Goal: Task Accomplishment & Management: Use online tool/utility

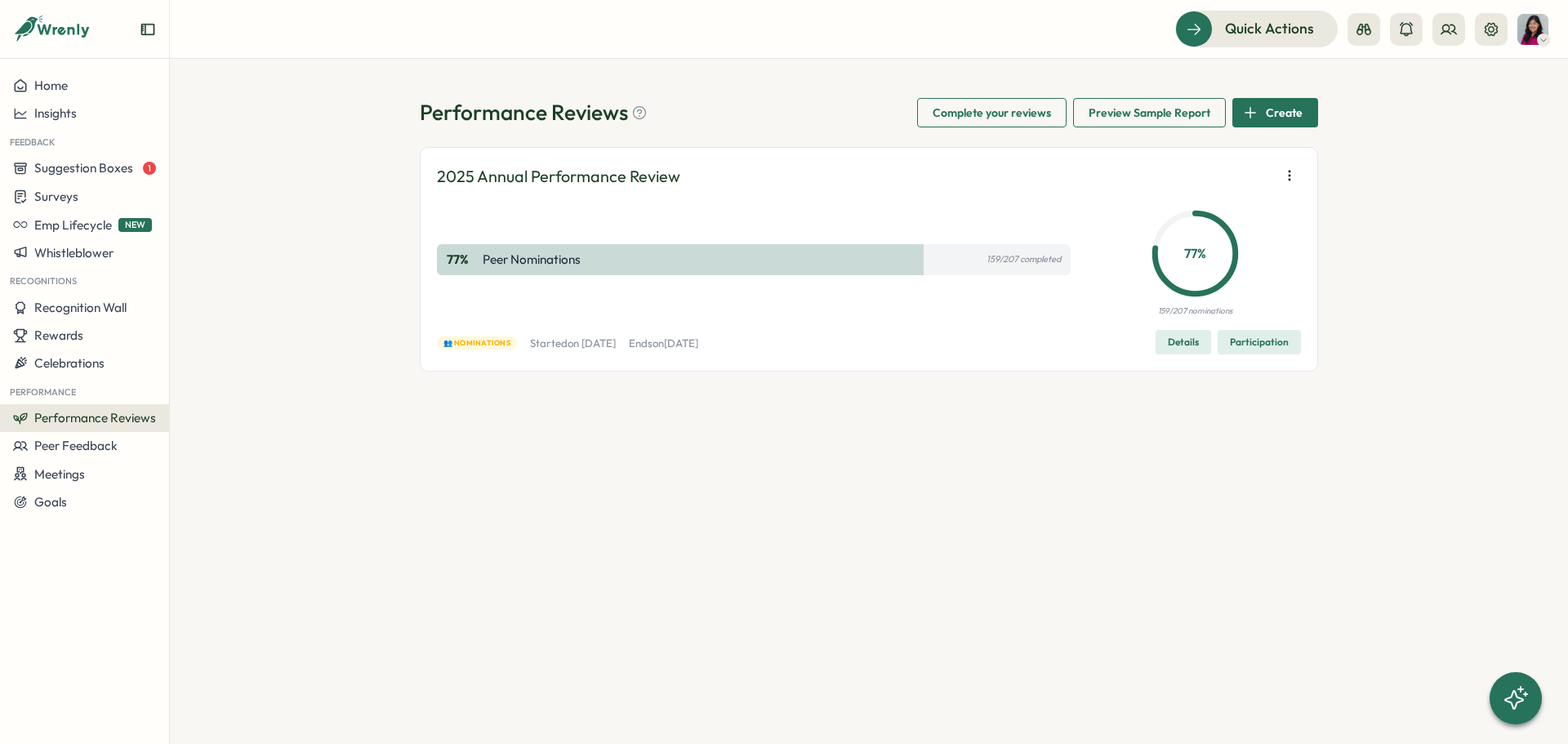
click at [1264, 346] on span "Participation" at bounding box center [1259, 342] width 58 height 23
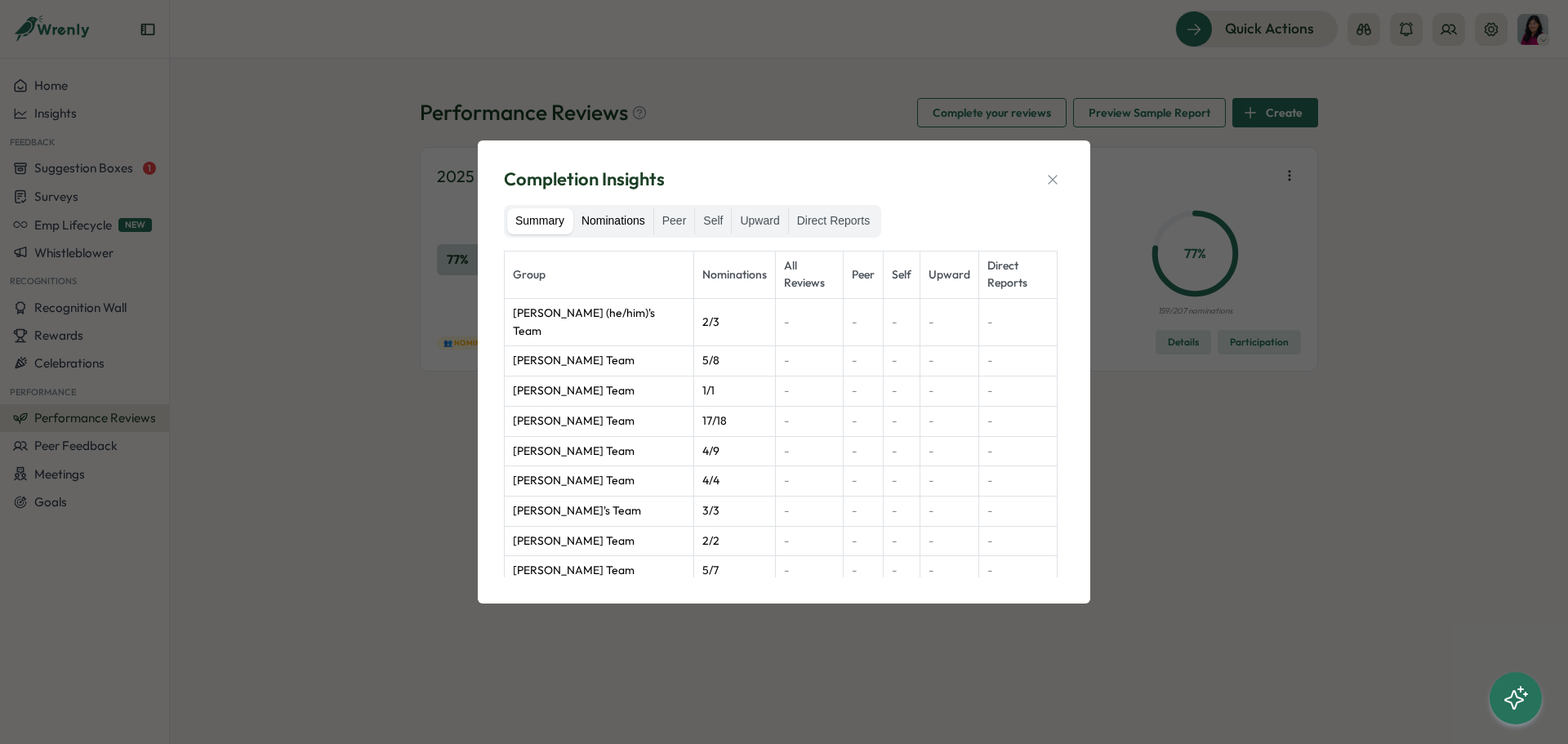
click at [622, 218] on label "Nominations" at bounding box center [613, 221] width 80 height 27
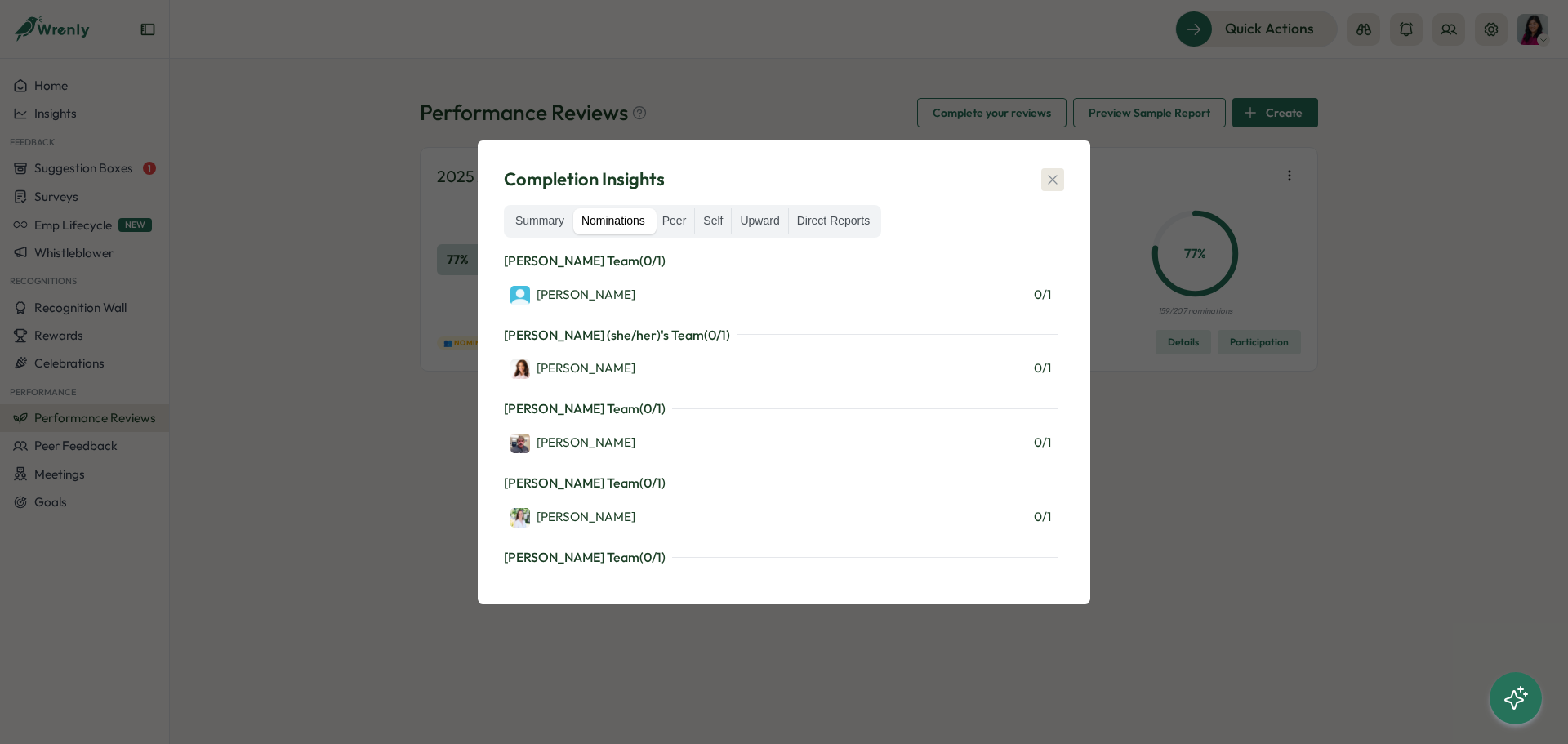
click at [1056, 178] on icon "button" at bounding box center [1052, 180] width 16 height 16
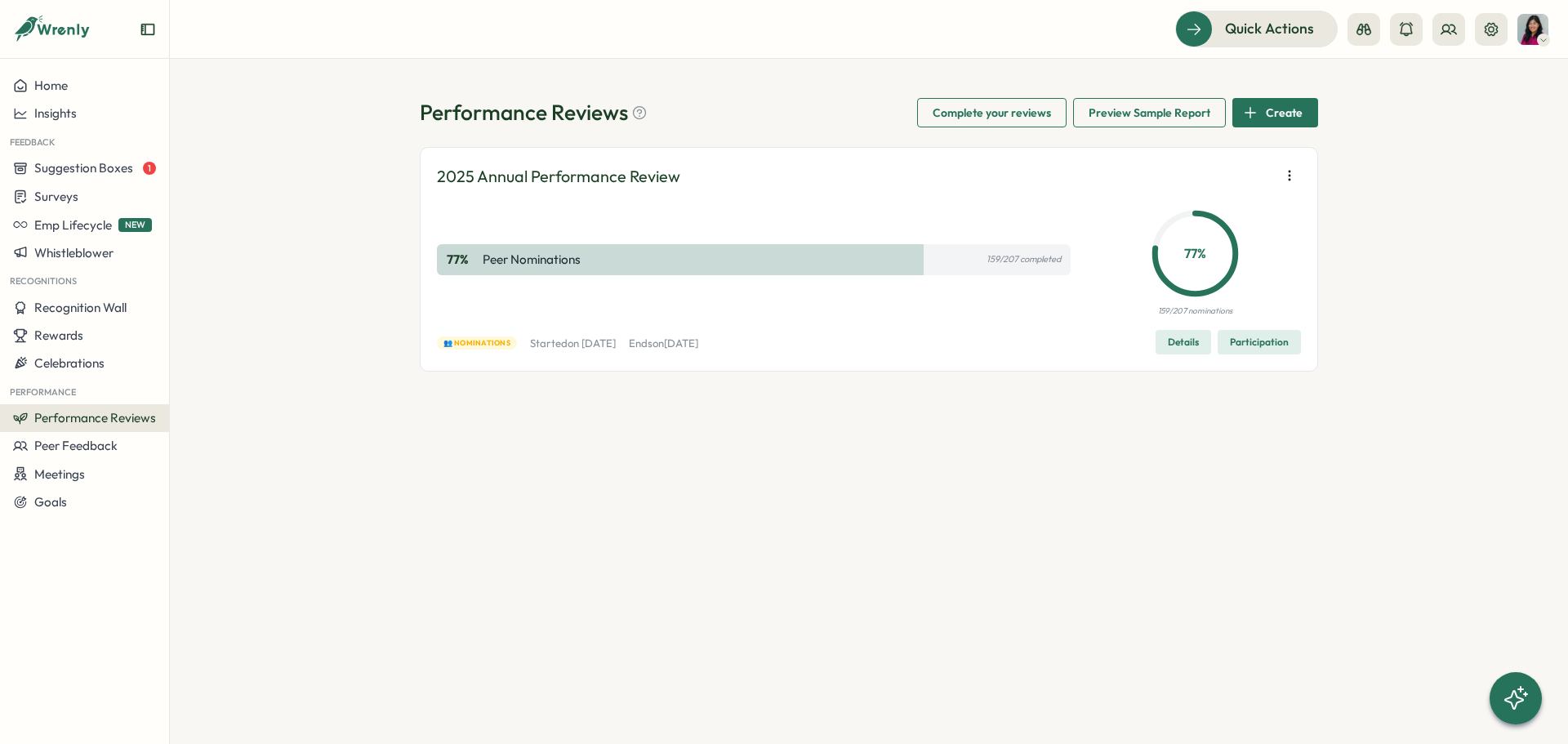
click at [1272, 352] on span "Participation" at bounding box center [1259, 342] width 58 height 23
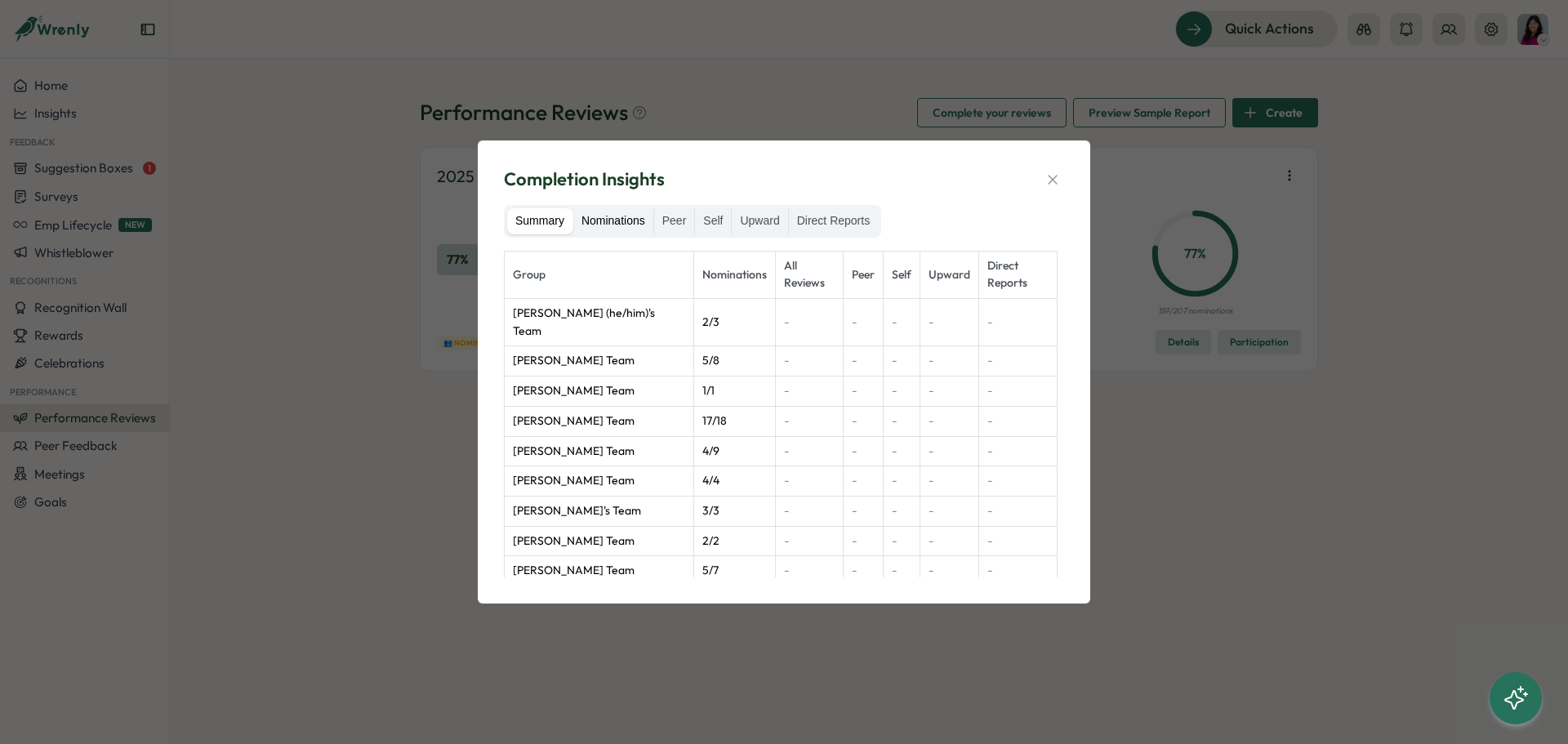
click at [624, 219] on label "Nominations" at bounding box center [613, 221] width 80 height 27
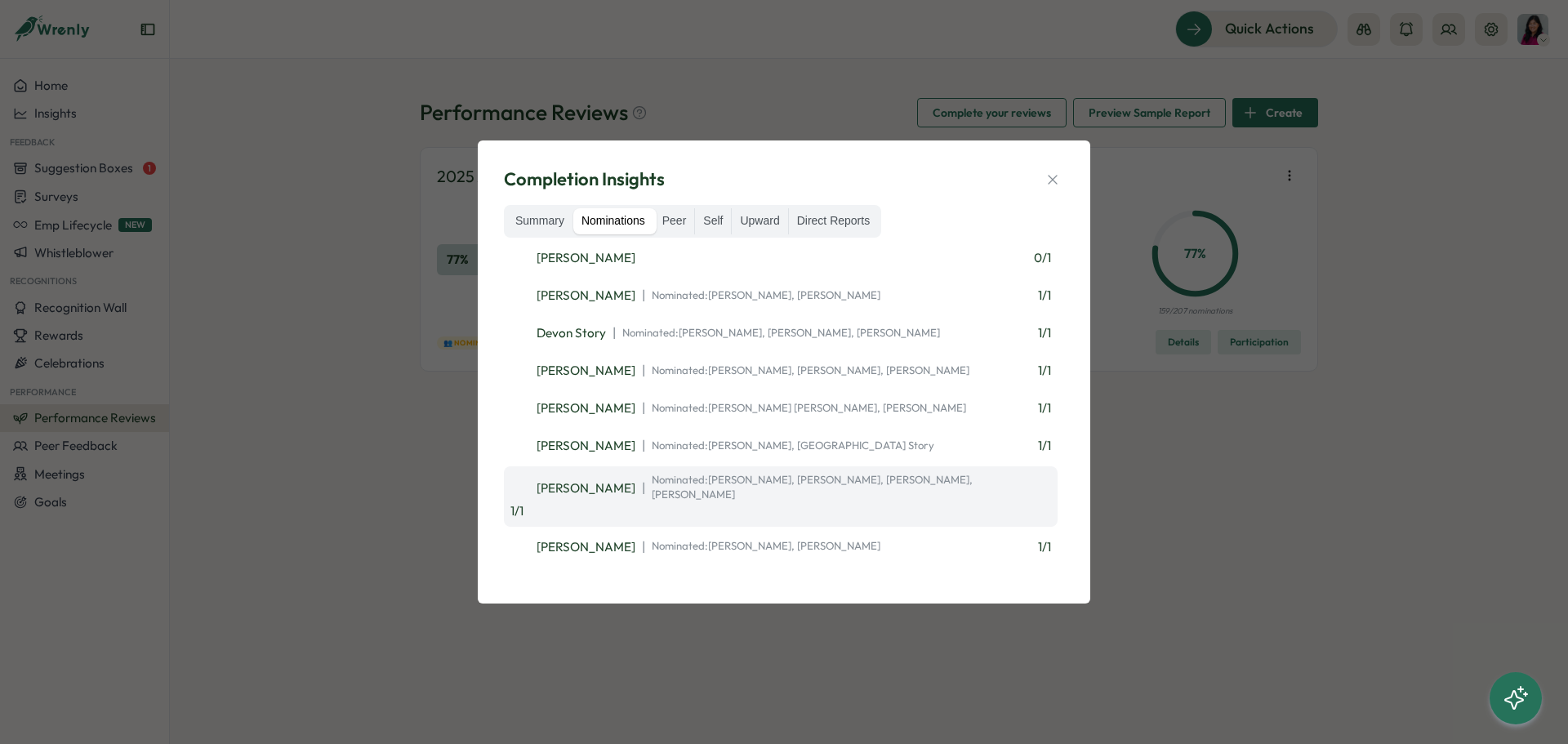
scroll to position [5796, 0]
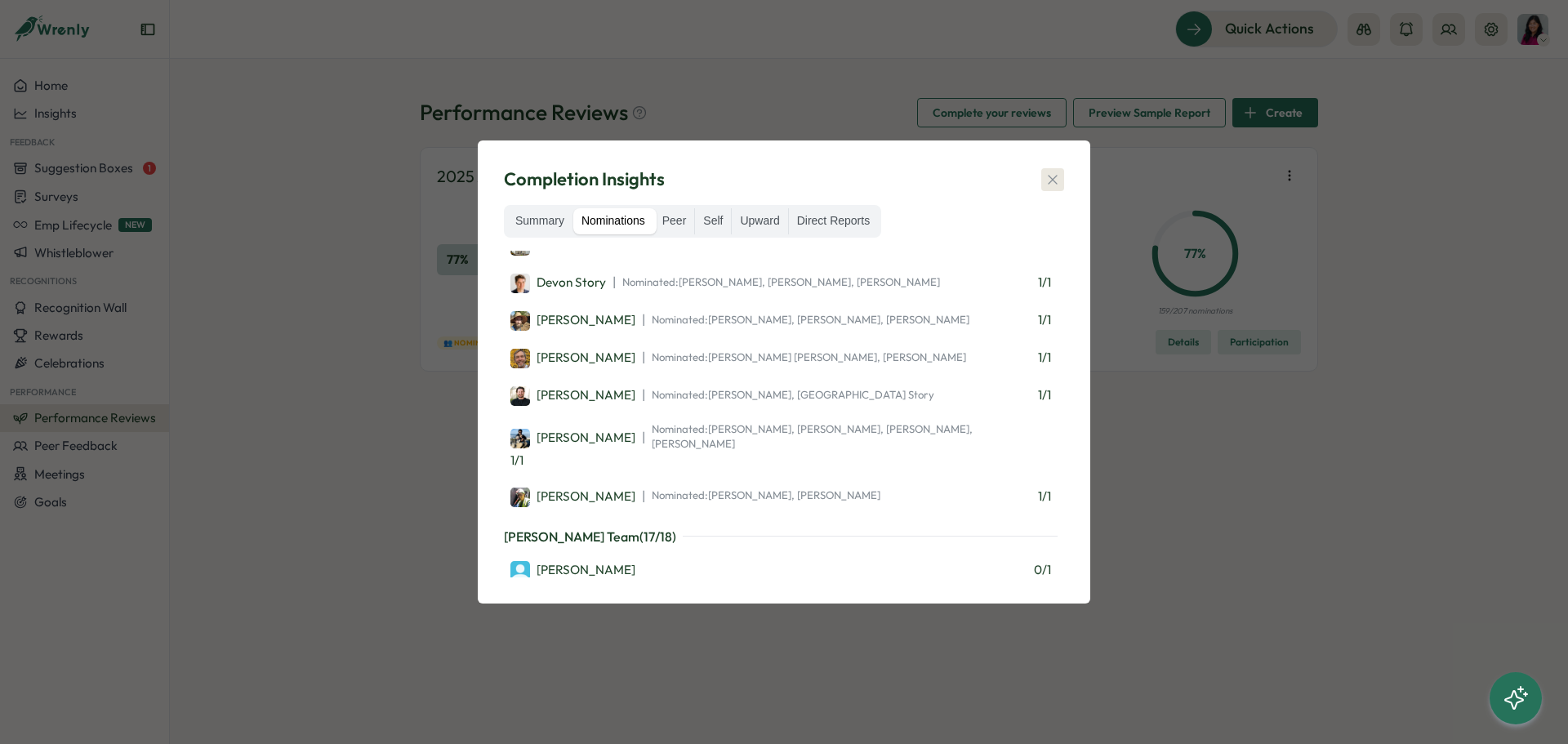
click at [1054, 185] on icon "button" at bounding box center [1052, 180] width 16 height 16
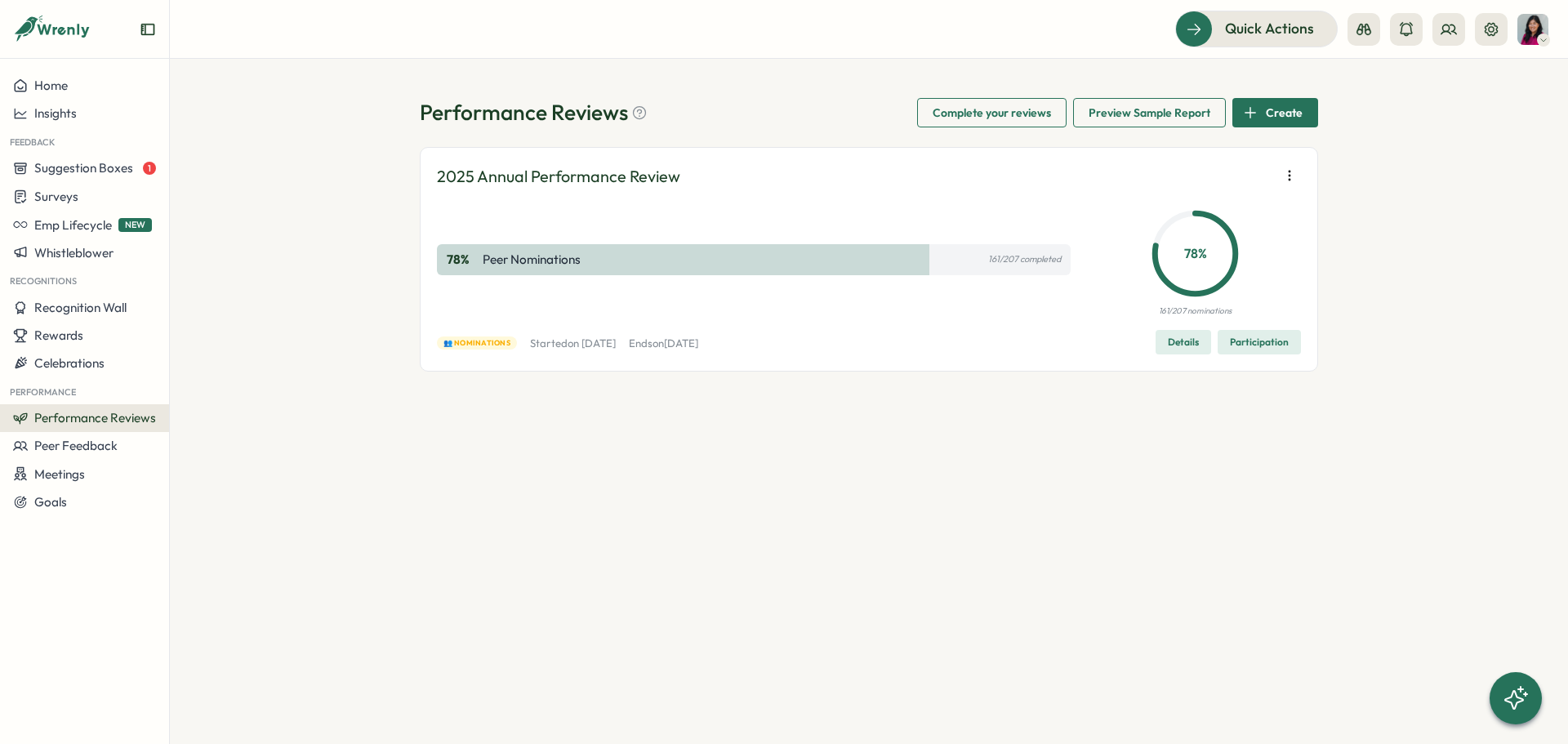
click at [1254, 342] on span "Participation" at bounding box center [1259, 342] width 58 height 23
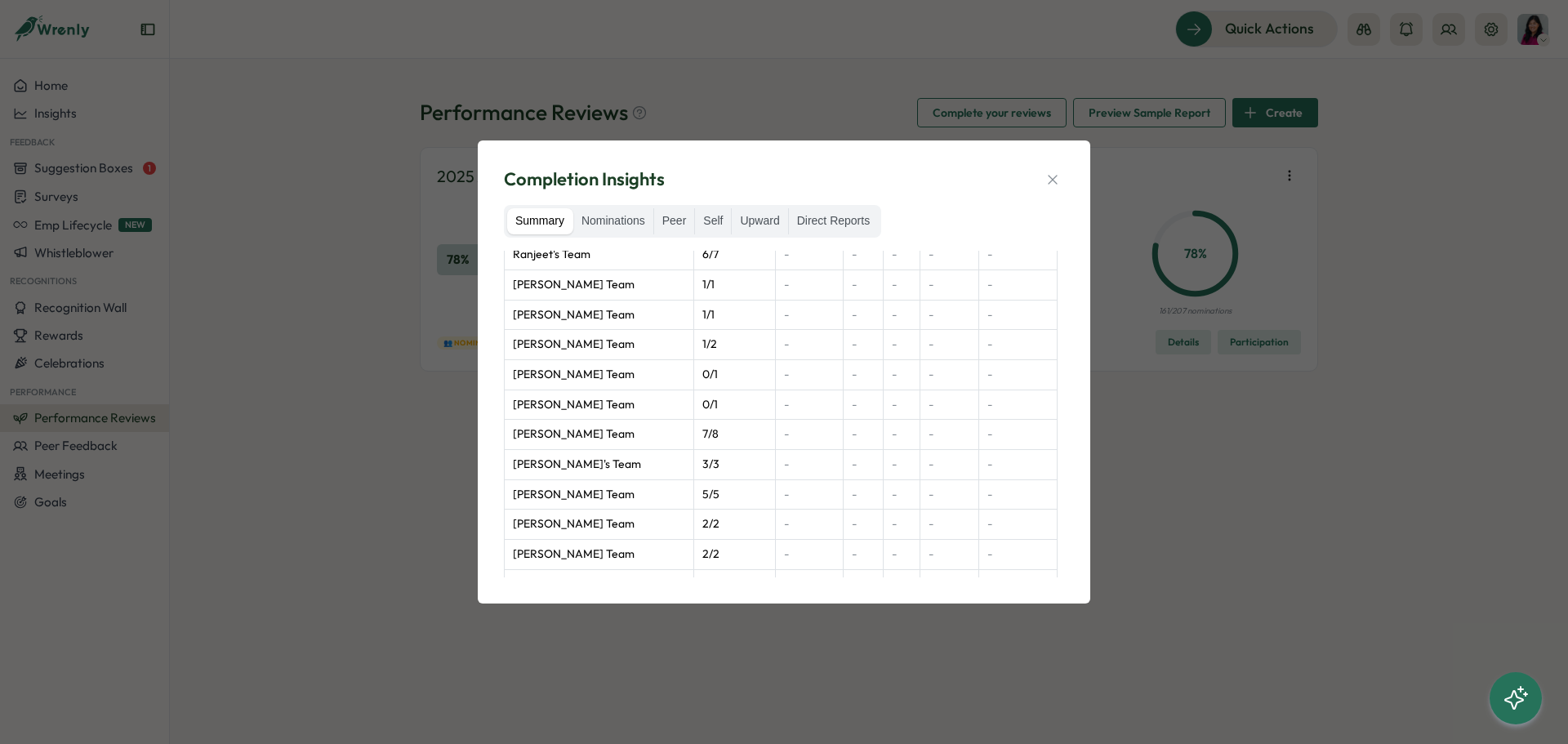
scroll to position [1018, 0]
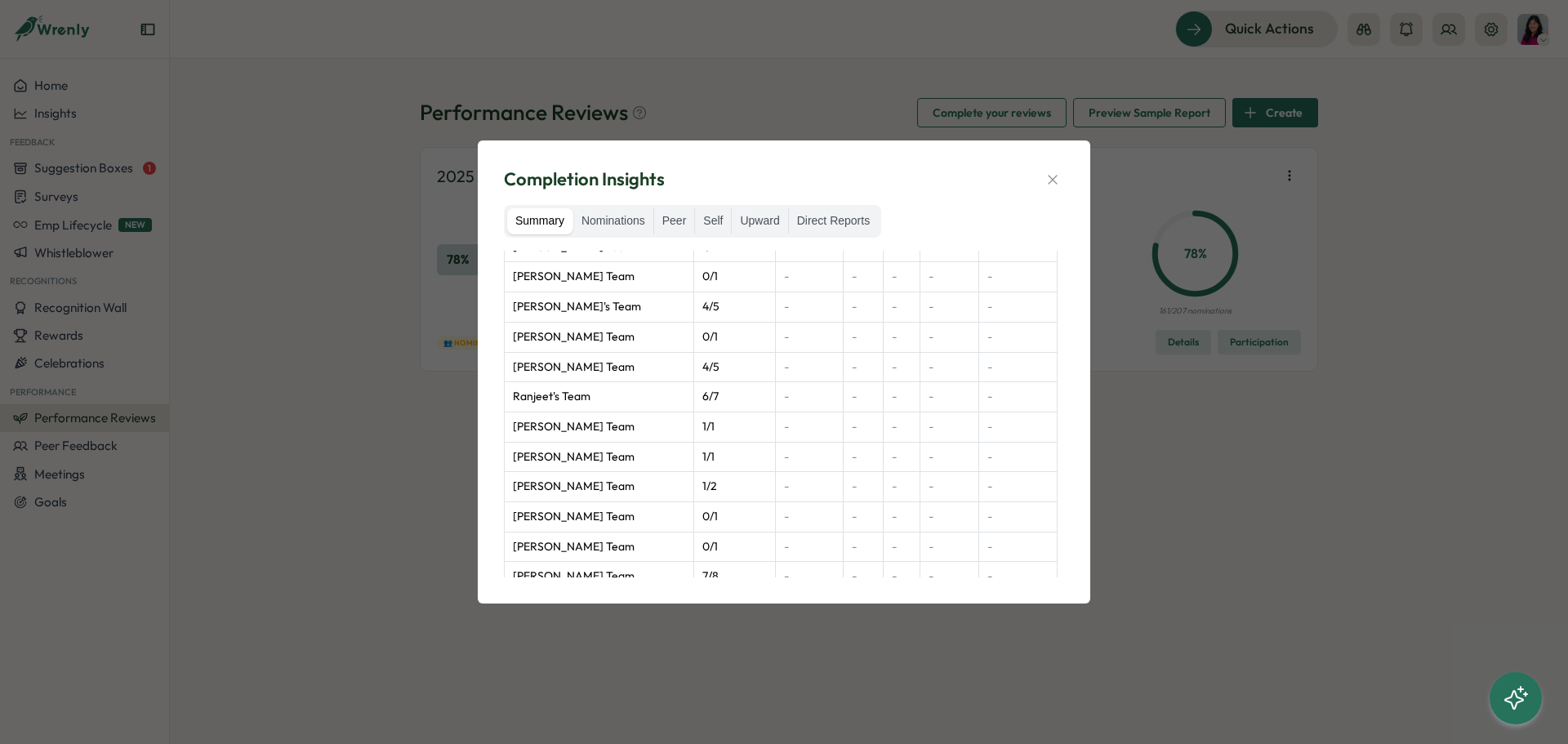
click at [1282, 483] on div "Completion Insights Summary Nominations Peer Self Upward Direct Reports Group N…" at bounding box center [784, 372] width 1568 height 744
click at [1058, 184] on icon "button" at bounding box center [1052, 180] width 16 height 16
